Goal: Find specific page/section: Find specific page/section

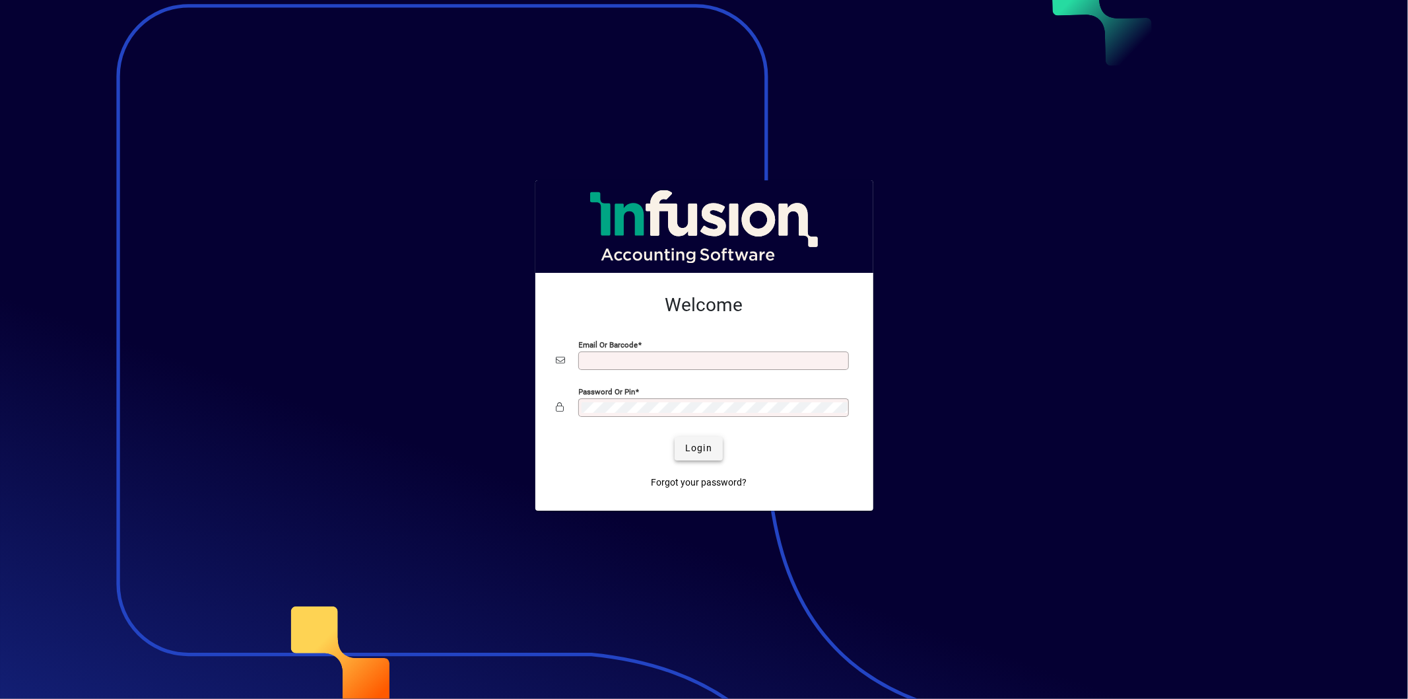
type input "**********"
click at [689, 438] on span "submit" at bounding box center [699, 449] width 48 height 32
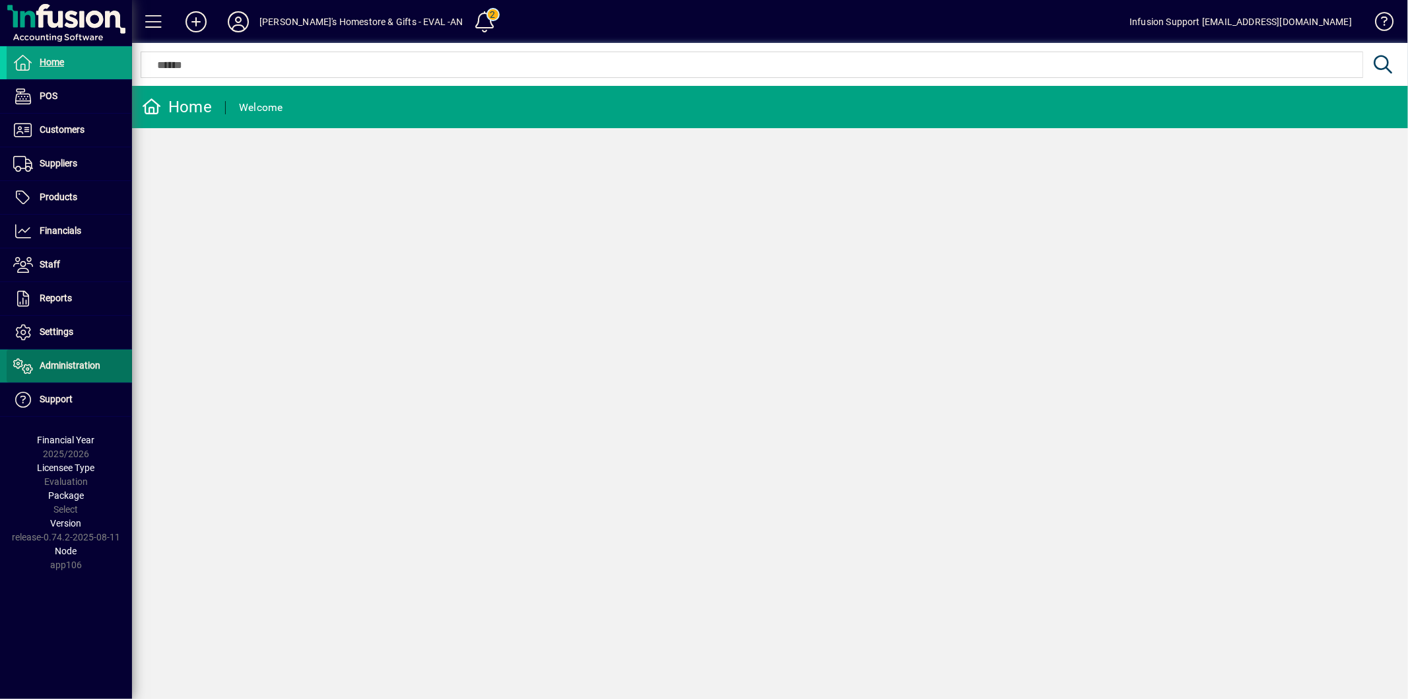
click at [55, 354] on span at bounding box center [69, 366] width 125 height 32
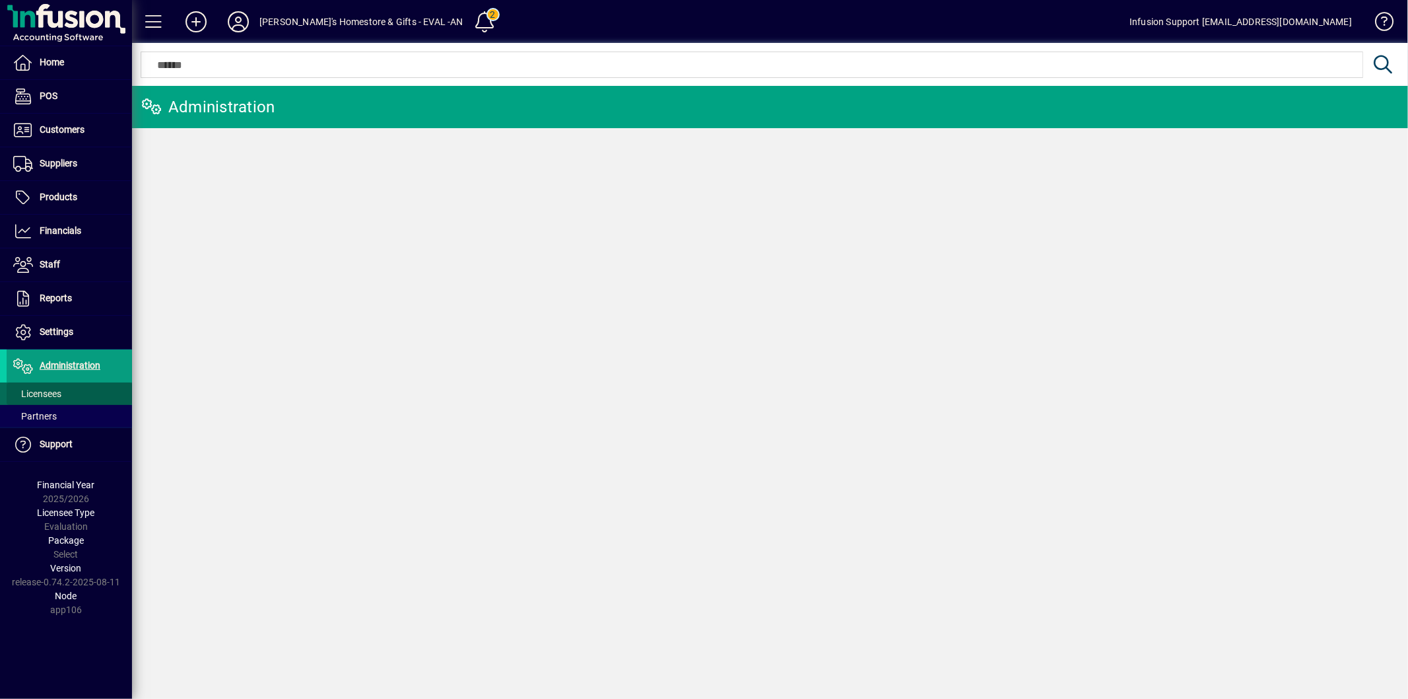
click at [45, 396] on span "Licensees" at bounding box center [37, 393] width 48 height 11
